Goal: Find specific page/section: Find specific page/section

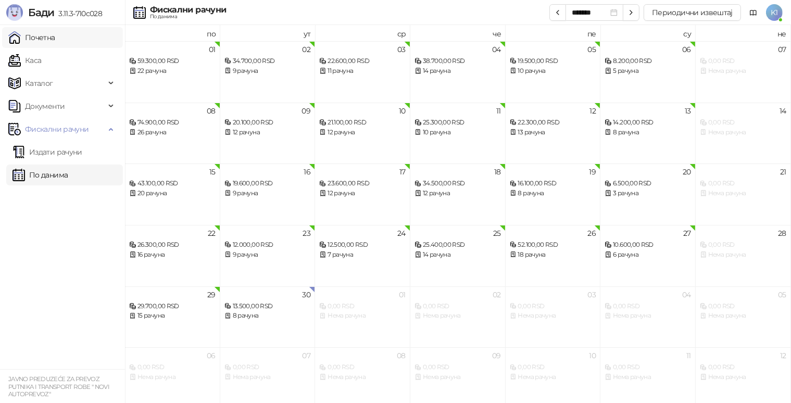
click at [28, 36] on link "Почетна" at bounding box center [31, 37] width 47 height 21
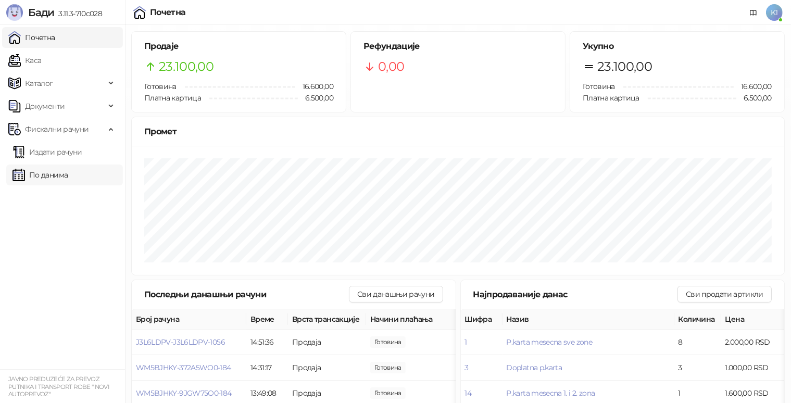
click at [68, 176] on link "По данима" at bounding box center [39, 175] width 55 height 21
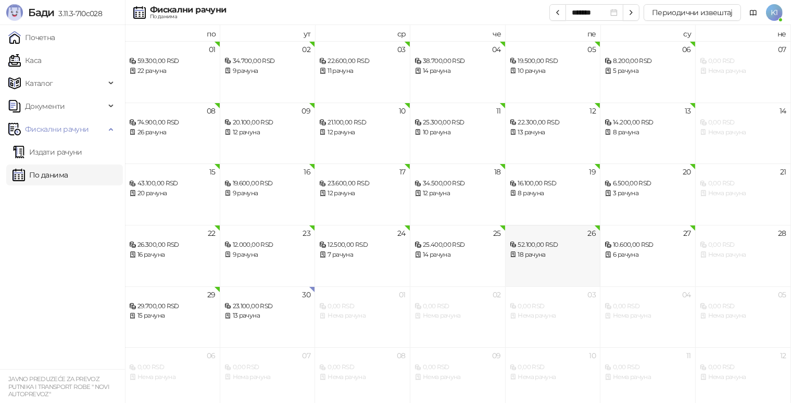
click at [522, 248] on div "52.100,00 RSD" at bounding box center [553, 245] width 86 height 10
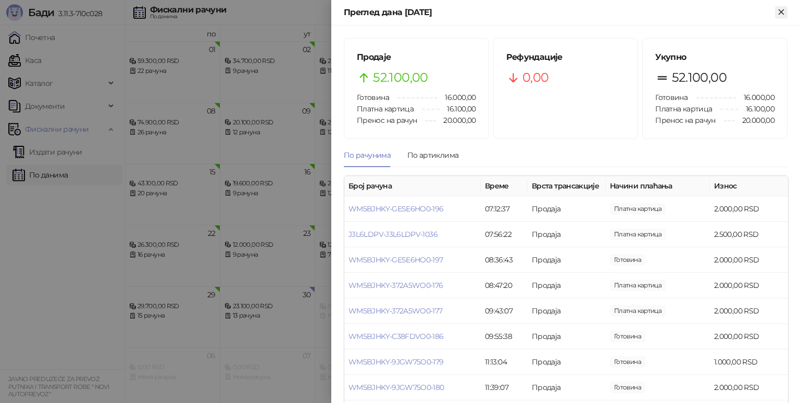
click at [785, 12] on icon "Close" at bounding box center [780, 11] width 9 height 9
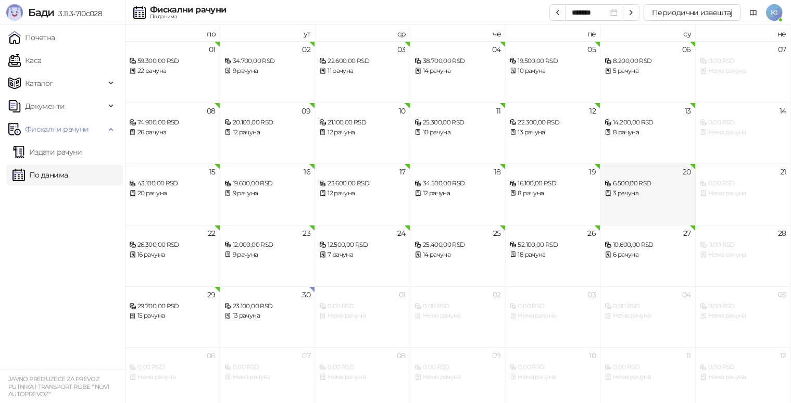
click at [664, 197] on div "3 рачуна" at bounding box center [648, 193] width 86 height 10
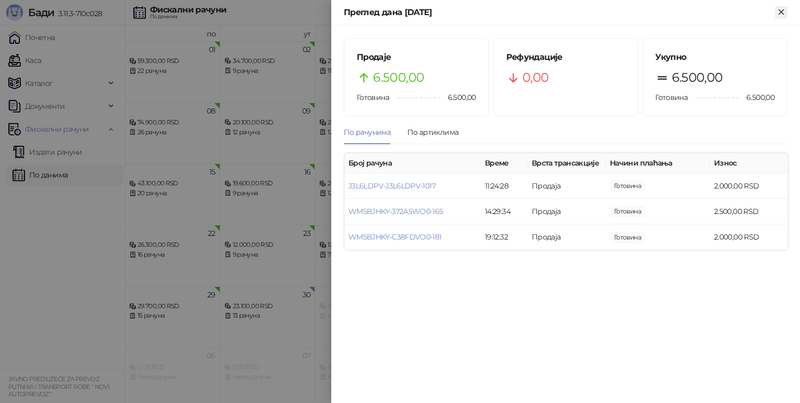
drag, startPoint x: 782, startPoint y: 8, endPoint x: 772, endPoint y: 25, distance: 20.1
click at [782, 8] on icon "Close" at bounding box center [780, 11] width 9 height 9
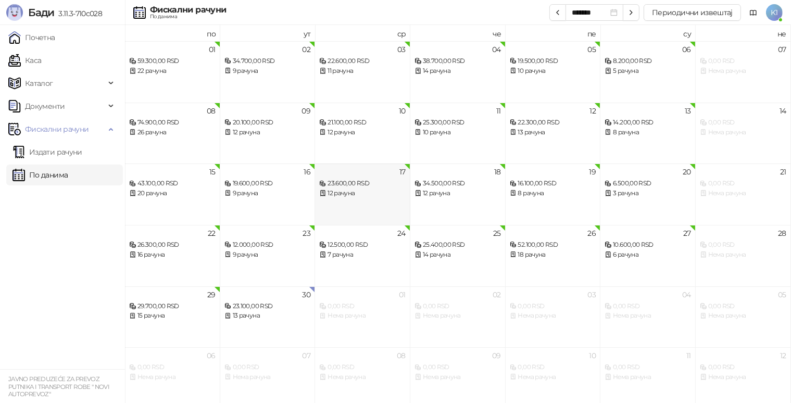
click at [366, 193] on div "12 рачуна" at bounding box center [362, 193] width 86 height 10
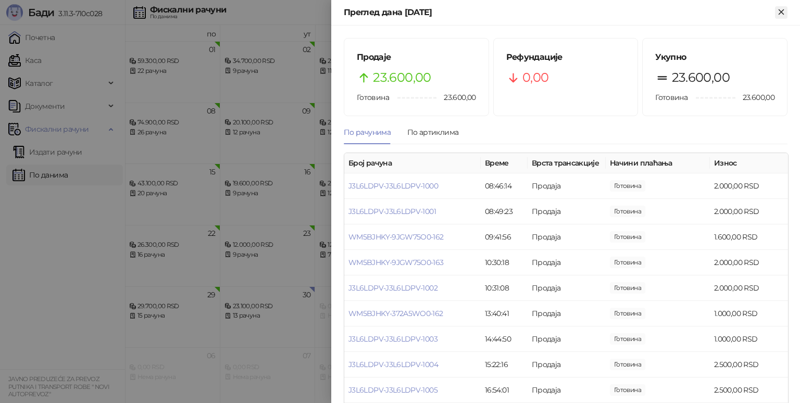
click at [783, 9] on icon "Close" at bounding box center [780, 11] width 5 height 5
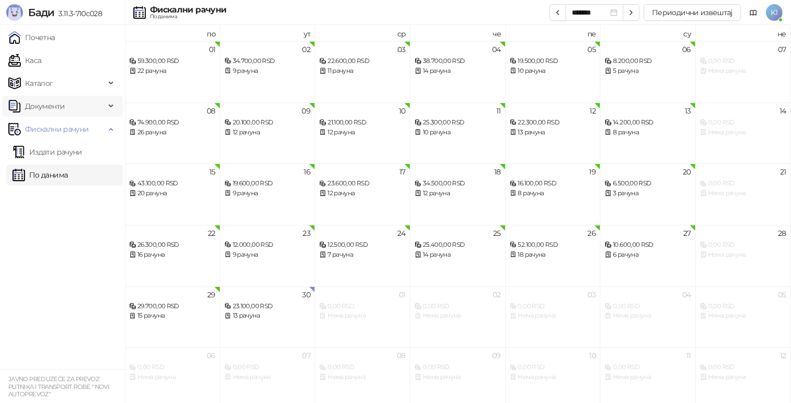
click at [45, 112] on span "Документи" at bounding box center [45, 106] width 40 height 21
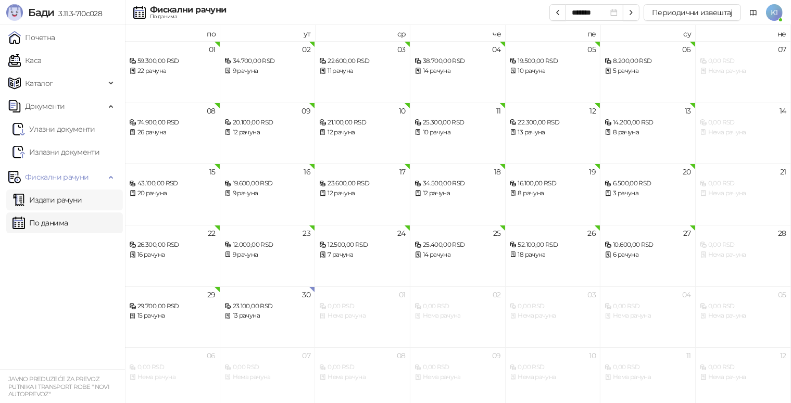
click at [46, 203] on link "Издати рачуни" at bounding box center [47, 200] width 70 height 21
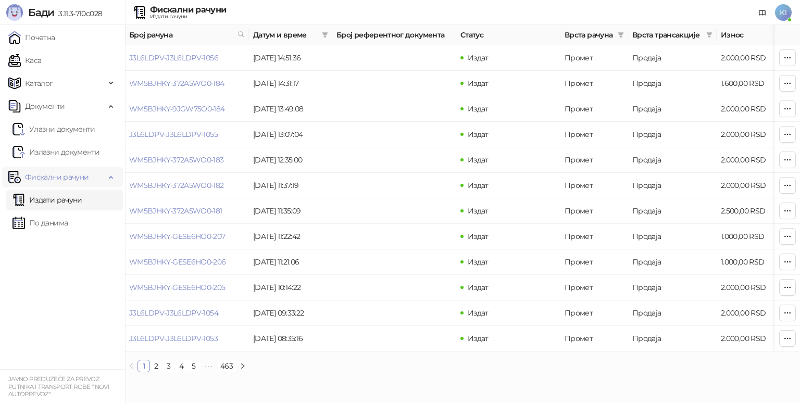
click at [68, 183] on span "Фискални рачуни" at bounding box center [57, 177] width 64 height 21
click at [93, 48] on ul "Почетна Каса Каталог Документи Улазни документи Излазни документи Фискални рачу…" at bounding box center [62, 197] width 125 height 344
click at [55, 43] on link "Почетна" at bounding box center [31, 37] width 47 height 21
